Goal: Task Accomplishment & Management: Manage account settings

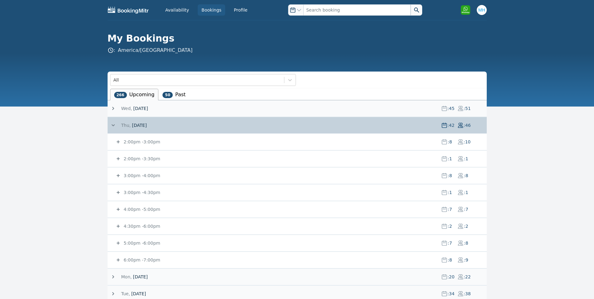
click at [143, 258] on small "6:00pm - 7:00pm" at bounding box center [142, 259] width 38 height 5
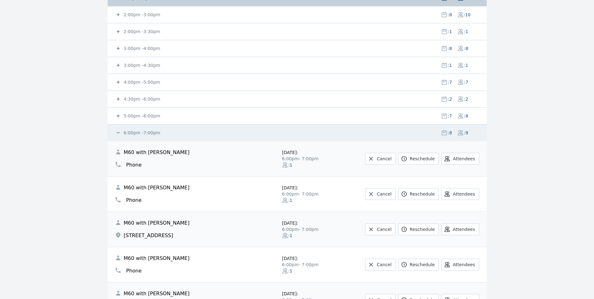
scroll to position [125, 0]
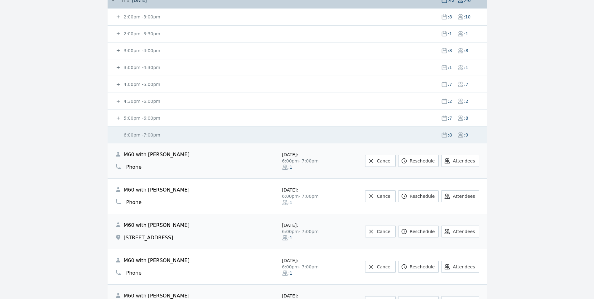
click at [133, 115] on div "5:00pm - 6:00pm : 7 : 8" at bounding box center [301, 118] width 372 height 16
click at [134, 117] on small "5:00pm - 6:00pm" at bounding box center [142, 117] width 38 height 5
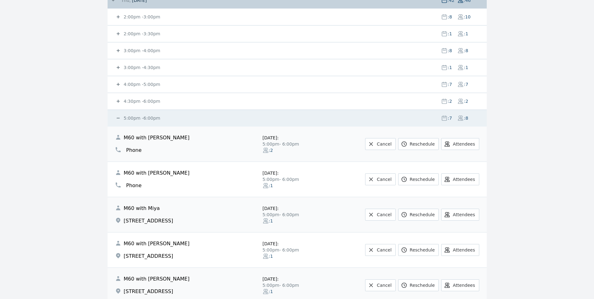
click at [138, 117] on small "5:00pm - 6:00pm" at bounding box center [142, 117] width 38 height 5
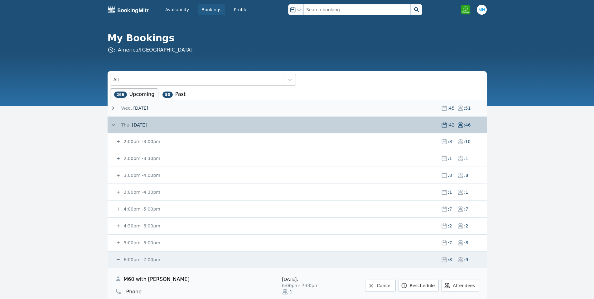
scroll to position [0, 0]
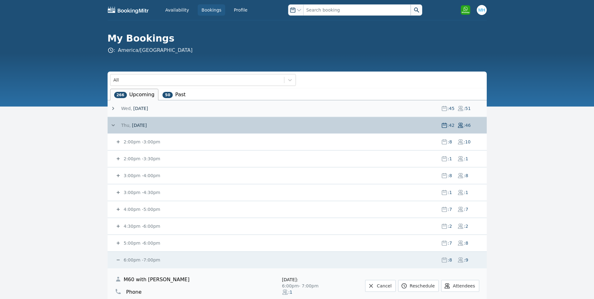
click at [141, 108] on span "[DATE]" at bounding box center [140, 108] width 15 height 6
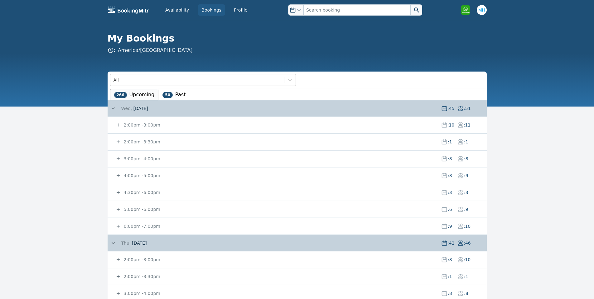
click at [123, 226] on span "6:00pm - 7:00pm" at bounding box center [142, 226] width 38 height 6
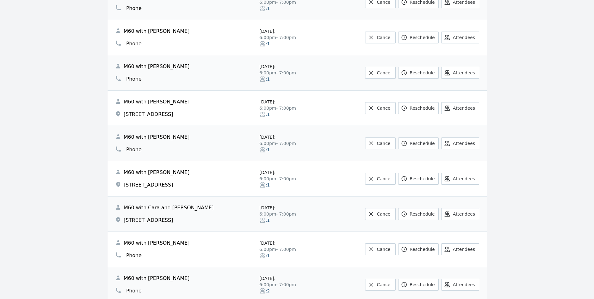
scroll to position [125, 0]
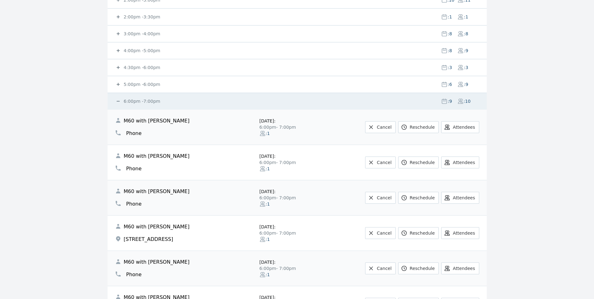
click at [134, 100] on small "6:00pm - 7:00pm" at bounding box center [142, 101] width 38 height 5
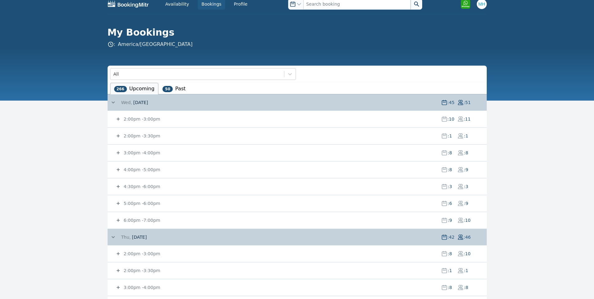
scroll to position [0, 0]
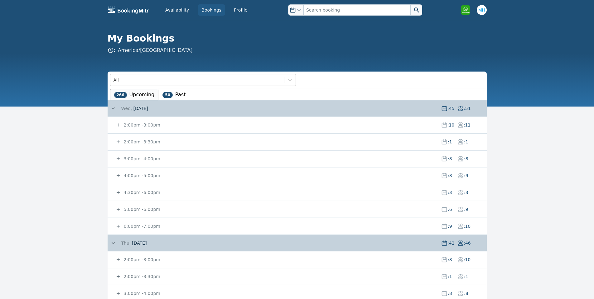
click at [129, 224] on small "6:00pm - 7:00pm" at bounding box center [142, 225] width 38 height 5
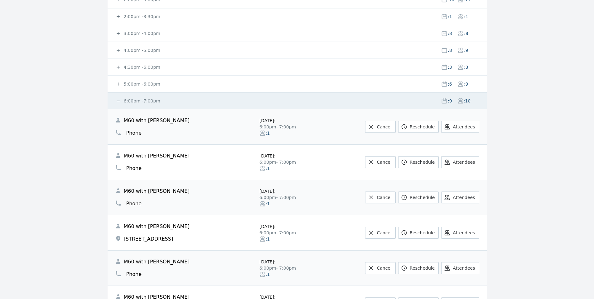
scroll to position [125, 0]
click at [129, 101] on small "6:00pm - 7:00pm" at bounding box center [142, 101] width 38 height 5
